Goal: Task Accomplishment & Management: Manage account settings

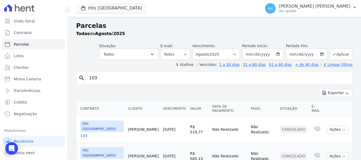
select select
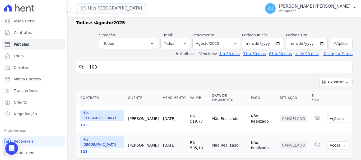
click at [99, 10] on button "Hits [GEOGRAPHIC_DATA]" at bounding box center [111, 8] width 70 height 10
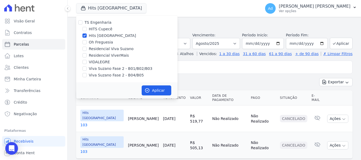
click at [89, 35] on div "Hits [GEOGRAPHIC_DATA]" at bounding box center [126, 36] width 101 height 6
click at [83, 36] on input "Hits [GEOGRAPHIC_DATA]" at bounding box center [84, 36] width 4 height 4
checkbox input "false"
click at [86, 69] on input "Viva Suzano Fase 2 - B01/B02/B03" at bounding box center [84, 69] width 4 height 4
checkbox input "true"
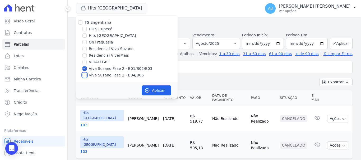
click at [84, 75] on input "Viva Suzano Fase 2 - B04/B05" at bounding box center [84, 75] width 4 height 4
checkbox input "true"
click at [165, 91] on button "Aplicar" at bounding box center [156, 91] width 30 height 10
select select
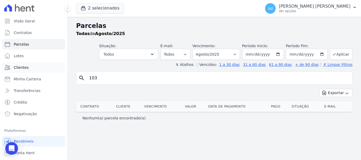
click at [30, 69] on link "Clientes" at bounding box center [33, 67] width 63 height 11
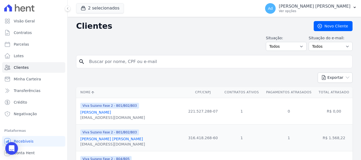
click at [124, 65] on input "search" at bounding box center [218, 61] width 264 height 11
type input "b02 13"
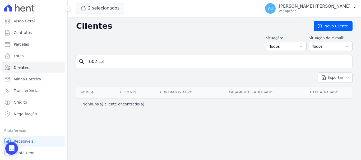
drag, startPoint x: 113, startPoint y: 58, endPoint x: 66, endPoint y: 61, distance: 47.3
click at [66, 61] on div "Visão Geral Contratos [GEOGRAPHIC_DATA] Lotes Clientes Minha Carteira Transferê…" at bounding box center [180, 80] width 361 height 160
click at [30, 67] on link "Clientes" at bounding box center [33, 67] width 63 height 11
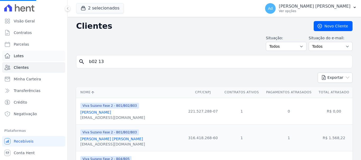
drag, startPoint x: 136, startPoint y: 62, endPoint x: 53, endPoint y: 59, distance: 83.5
click at [53, 59] on div "Visão Geral Contratos [GEOGRAPHIC_DATA] Lotes Clientes Minha Carteira Transferê…" at bounding box center [180, 80] width 361 height 160
type input "kaique"
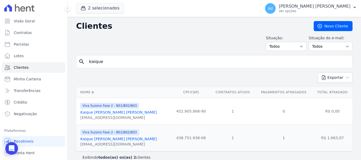
click at [121, 112] on link "Kaique [PERSON_NAME] [PERSON_NAME]" at bounding box center [118, 112] width 76 height 4
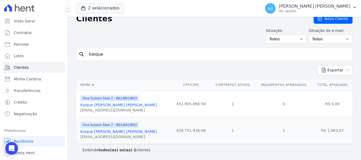
click at [109, 132] on link "Kaique [PERSON_NAME] [PERSON_NAME]" at bounding box center [118, 132] width 76 height 4
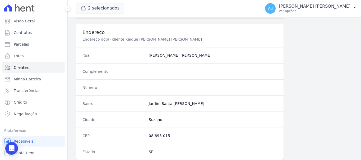
scroll to position [334, 0]
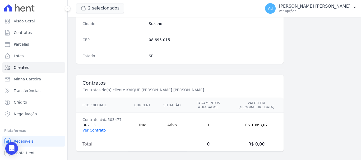
click at [92, 128] on link "Ver Contrato" at bounding box center [93, 130] width 23 height 4
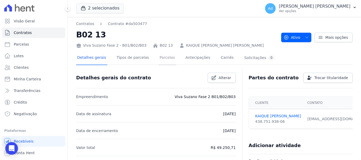
click at [164, 56] on link "Parcelas" at bounding box center [166, 58] width 17 height 14
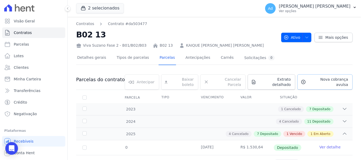
click at [318, 81] on span "Nova cobrança avulsa" at bounding box center [328, 82] width 40 height 11
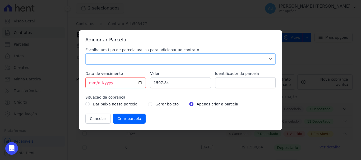
click at [120, 62] on select "Parcela Normal Sinal Caução Intercalada Chaves Pré Chaves Pós Chaves Taxas Quit…" at bounding box center [180, 59] width 190 height 11
select select "standard"
click at [85, 54] on select "Parcela Normal Sinal Caução Intercalada Chaves Pré Chaves Pós Chaves Taxas Quit…" at bounding box center [180, 59] width 190 height 11
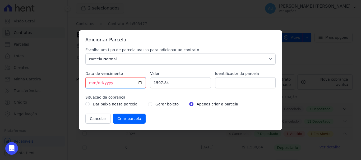
click at [93, 83] on input "[DATE]" at bounding box center [115, 82] width 60 height 11
drag, startPoint x: 175, startPoint y: 82, endPoint x: 136, endPoint y: 81, distance: 39.3
click at [136, 81] on div "Escolha um tipo de parcela avulsa para adicionar ao contrato Parcela Normal Sin…" at bounding box center [180, 85] width 190 height 77
click at [166, 81] on input "Valor" at bounding box center [180, 82] width 60 height 11
type input "1597.84"
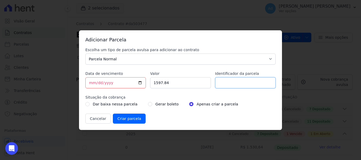
click at [238, 85] on input "Identificador da parcela" at bounding box center [245, 82] width 60 height 11
type input "ref julho 2025"
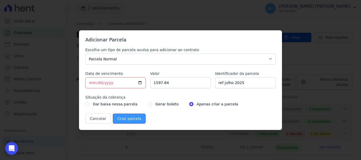
click at [138, 120] on input "Criar parcela" at bounding box center [129, 119] width 33 height 10
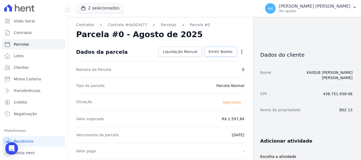
click at [215, 55] on link "Emitir Boleto" at bounding box center [220, 52] width 33 height 10
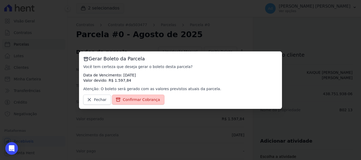
click at [145, 101] on span "Confirmar Cobrança" at bounding box center [141, 99] width 37 height 5
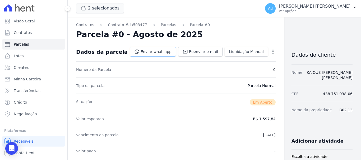
click at [142, 52] on link "Enviar whatsapp" at bounding box center [153, 52] width 46 height 10
